Goal: Task Accomplishment & Management: Use online tool/utility

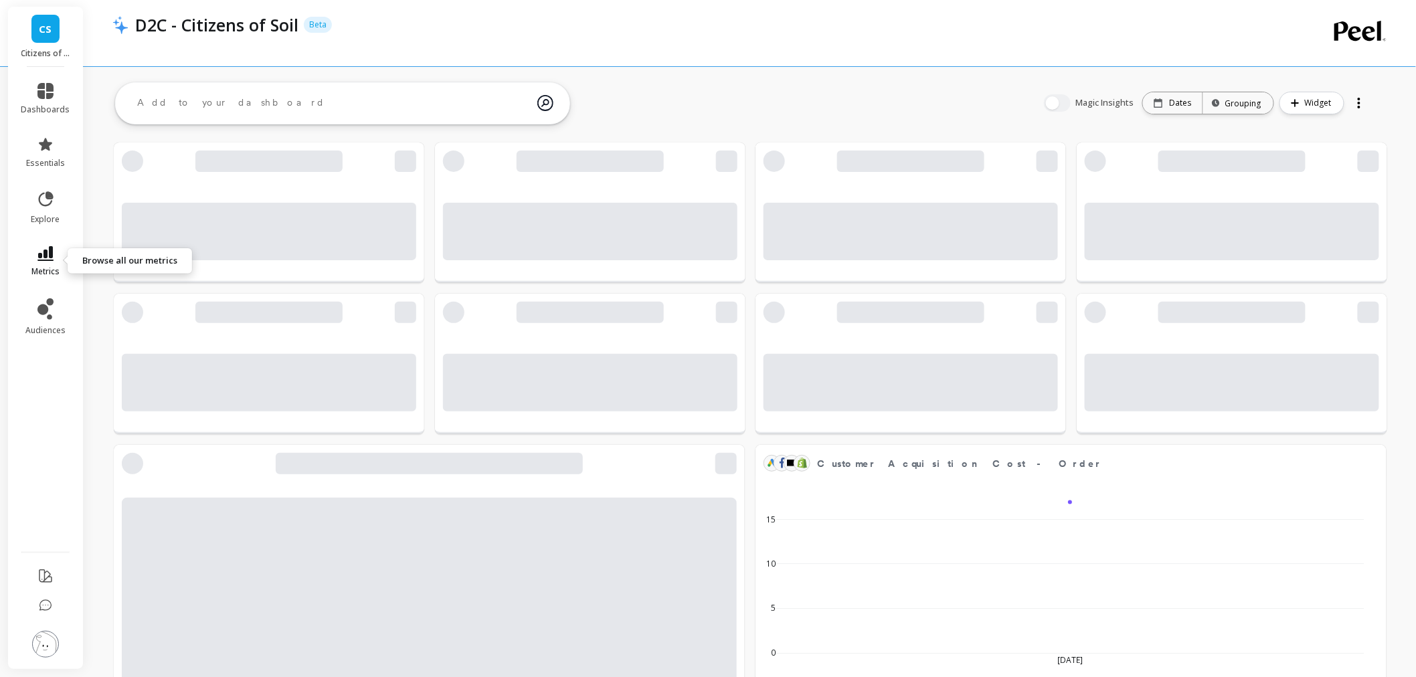
click at [44, 266] on span "metrics" at bounding box center [45, 271] width 28 height 11
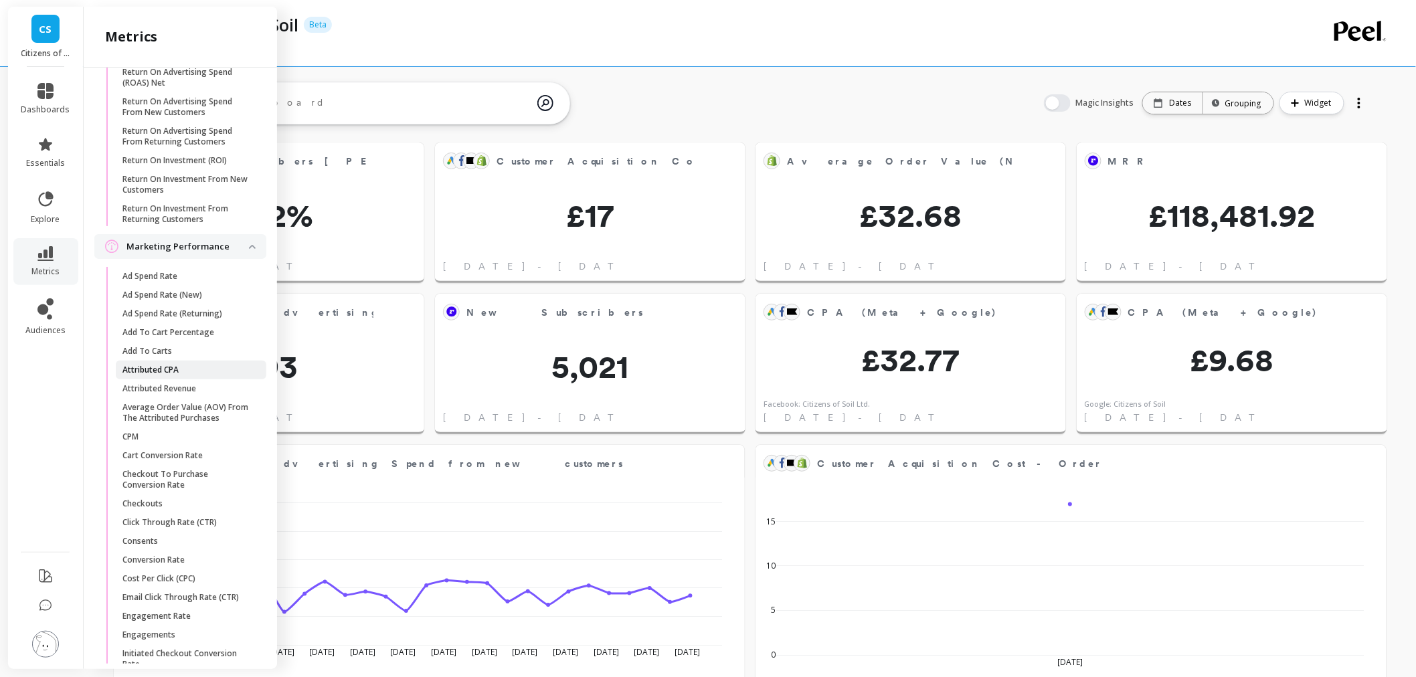
scroll to position [357, 259]
click at [173, 376] on p "Attributed CPA" at bounding box center [150, 370] width 56 height 11
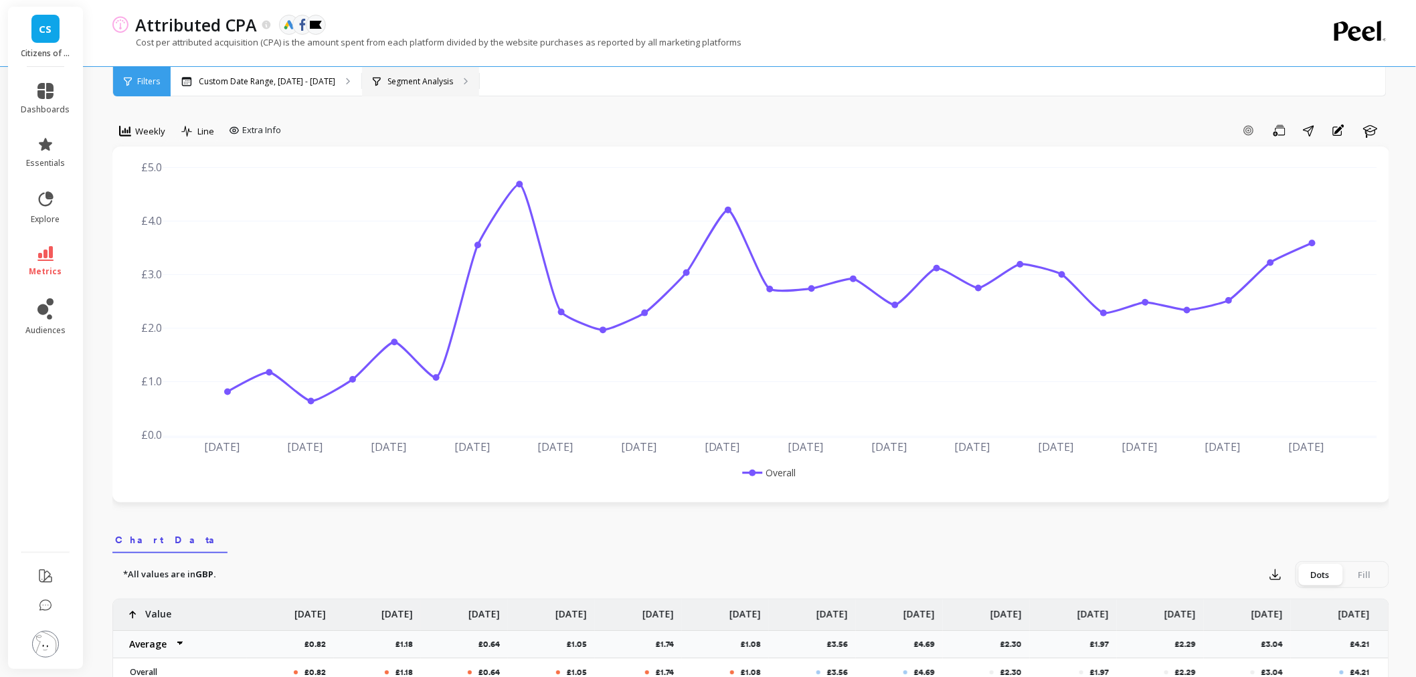
click at [400, 92] on div "Segment Analysis" at bounding box center [420, 81] width 117 height 29
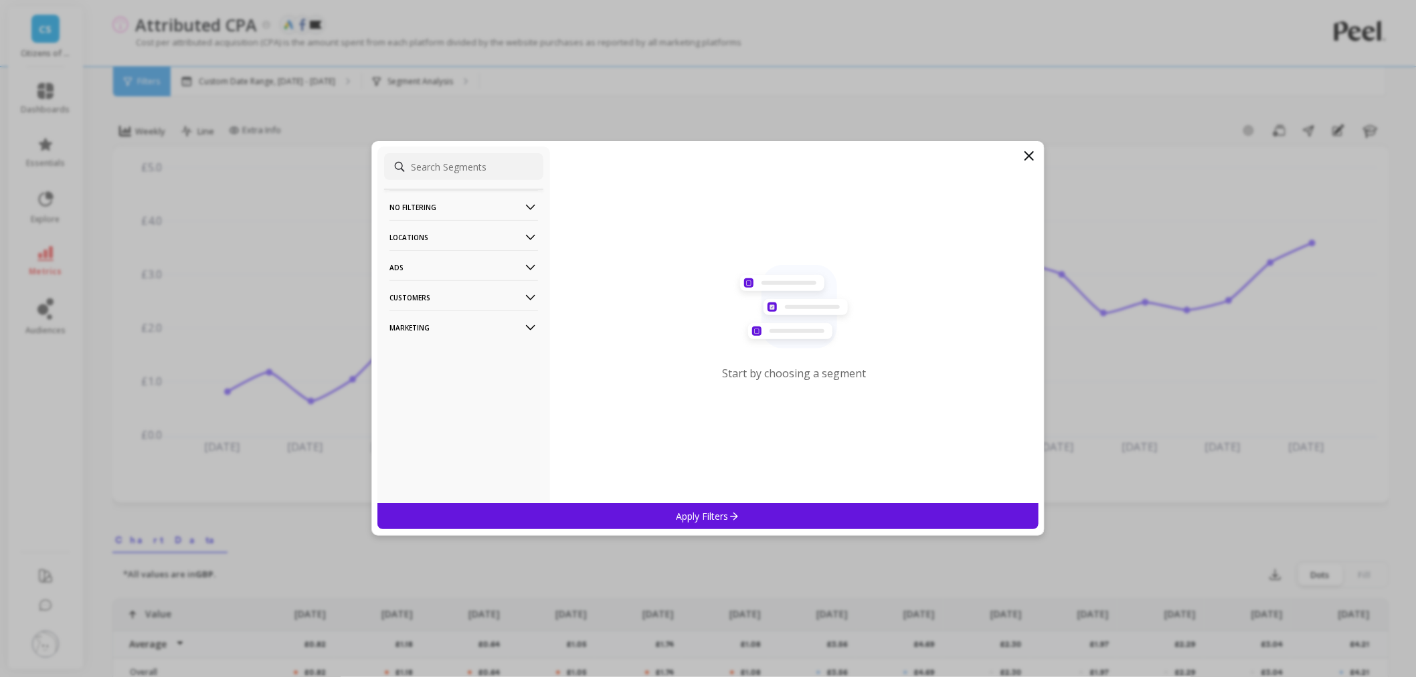
click at [456, 303] on p "Customers" at bounding box center [464, 297] width 149 height 34
click at [431, 330] on div "Data Source" at bounding box center [463, 323] width 159 height 21
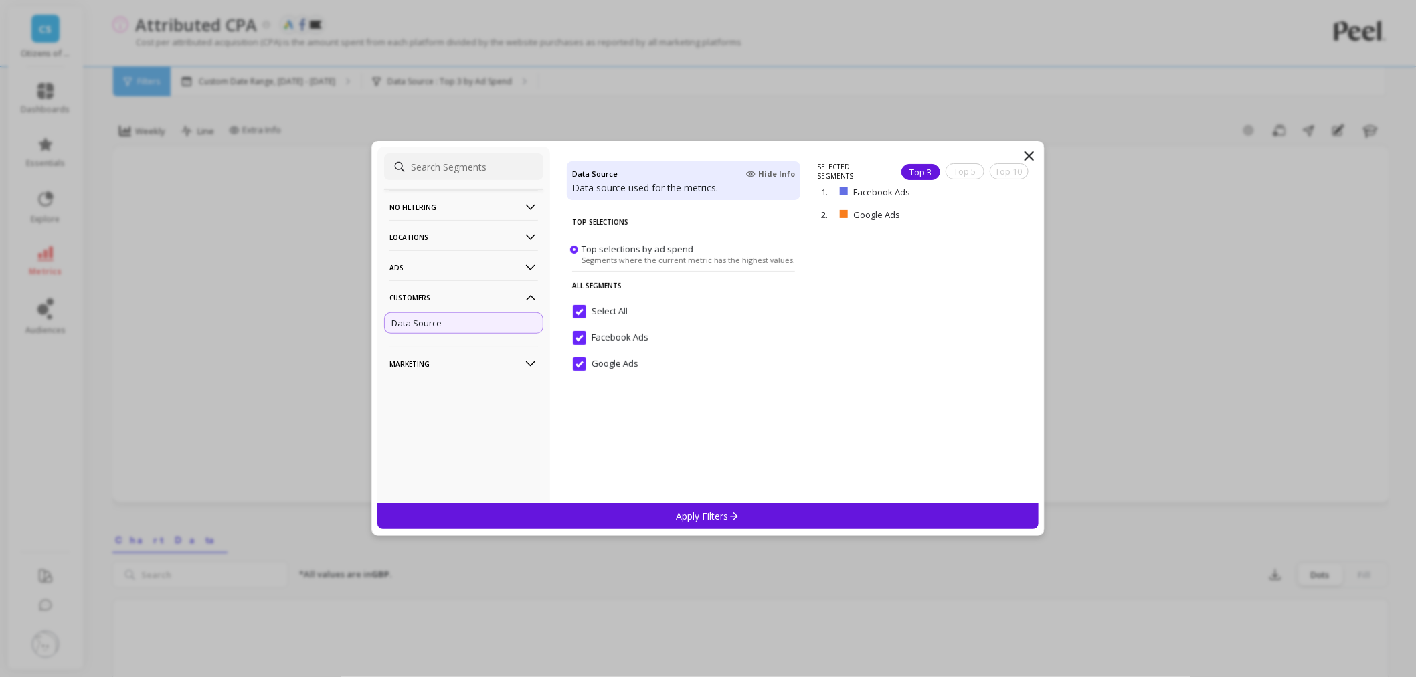
click at [574, 305] on input "Select All" at bounding box center [600, 311] width 55 height 13
click at [578, 364] on input "Google Ads" at bounding box center [606, 363] width 66 height 13
click at [666, 507] on div "Apply Filters" at bounding box center [708, 516] width 661 height 26
